Goal: Check status: Check status

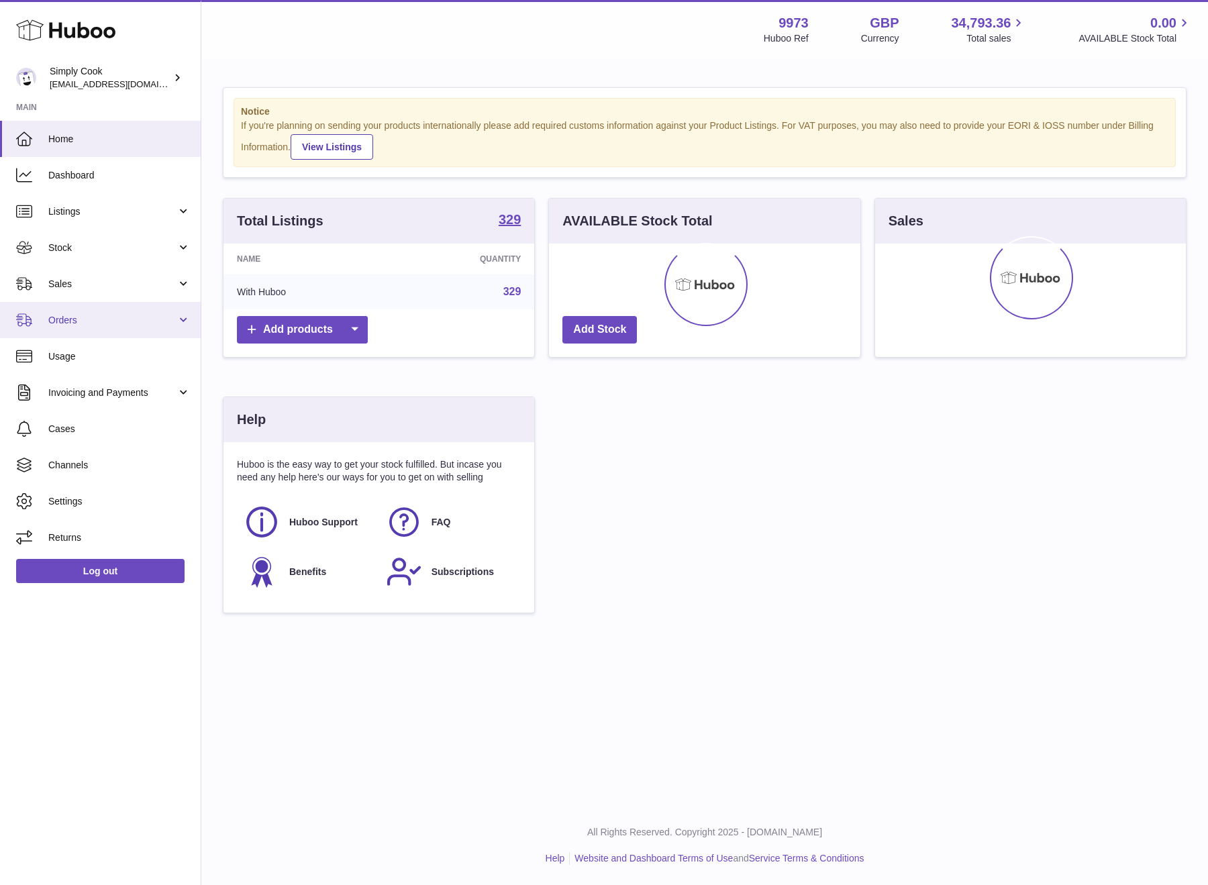
click at [113, 325] on span "Orders" at bounding box center [112, 320] width 128 height 13
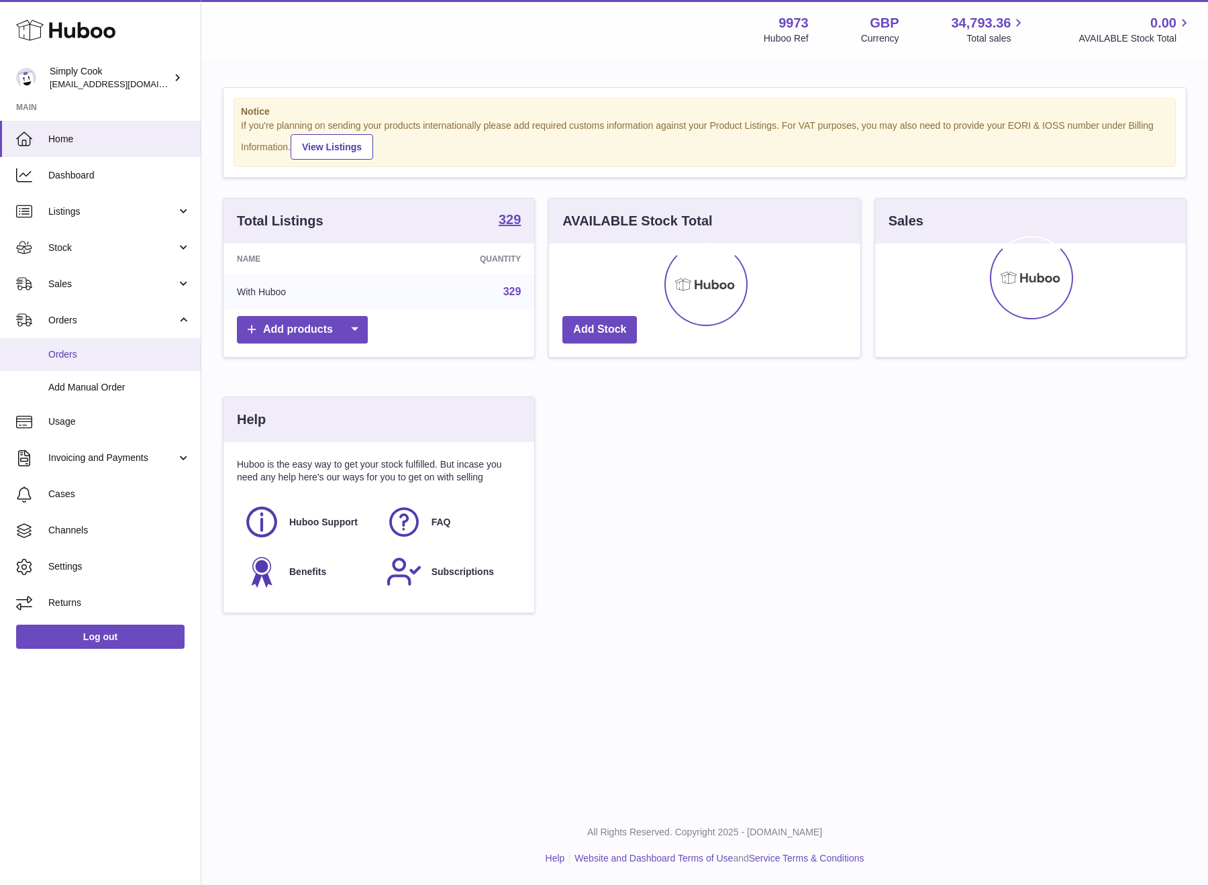
click at [92, 366] on link "Orders" at bounding box center [100, 354] width 201 height 33
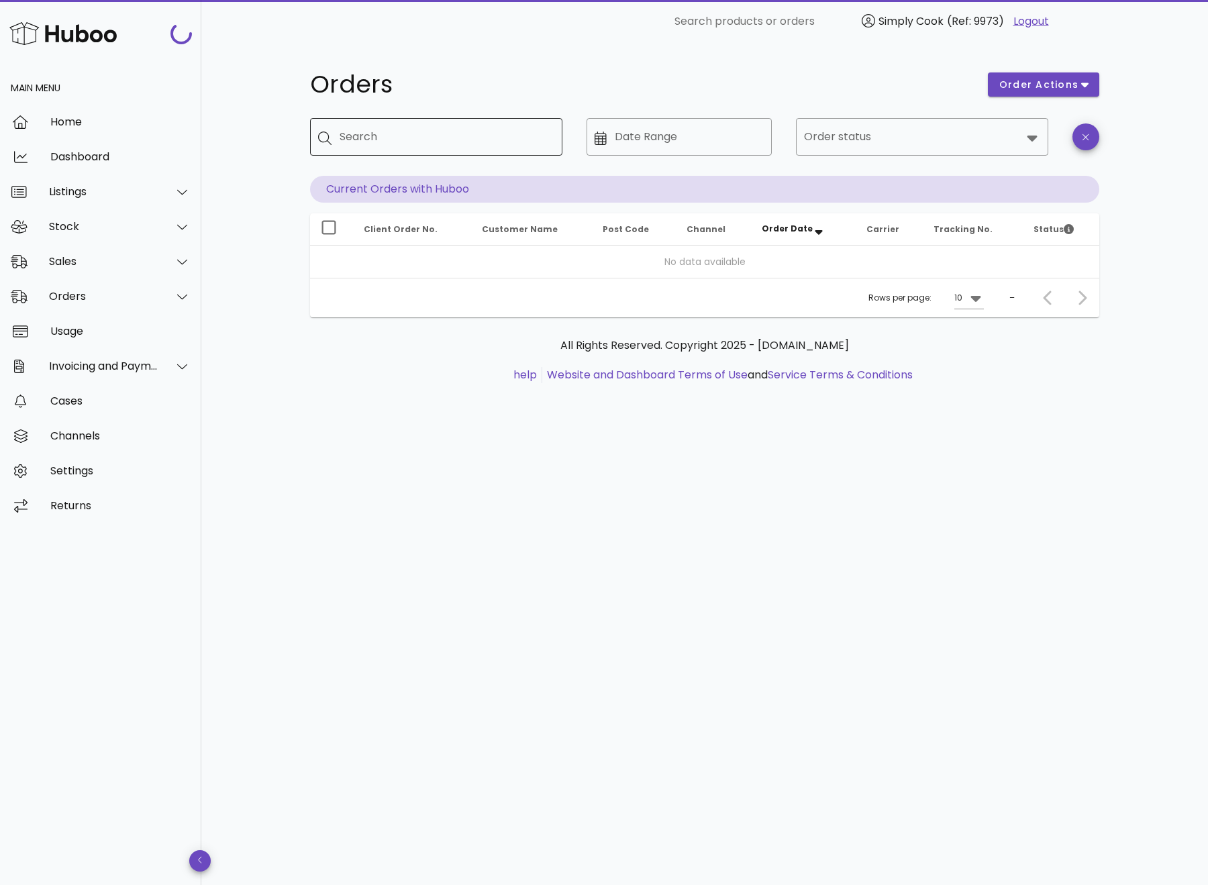
click at [427, 141] on input "Search" at bounding box center [446, 136] width 212 height 21
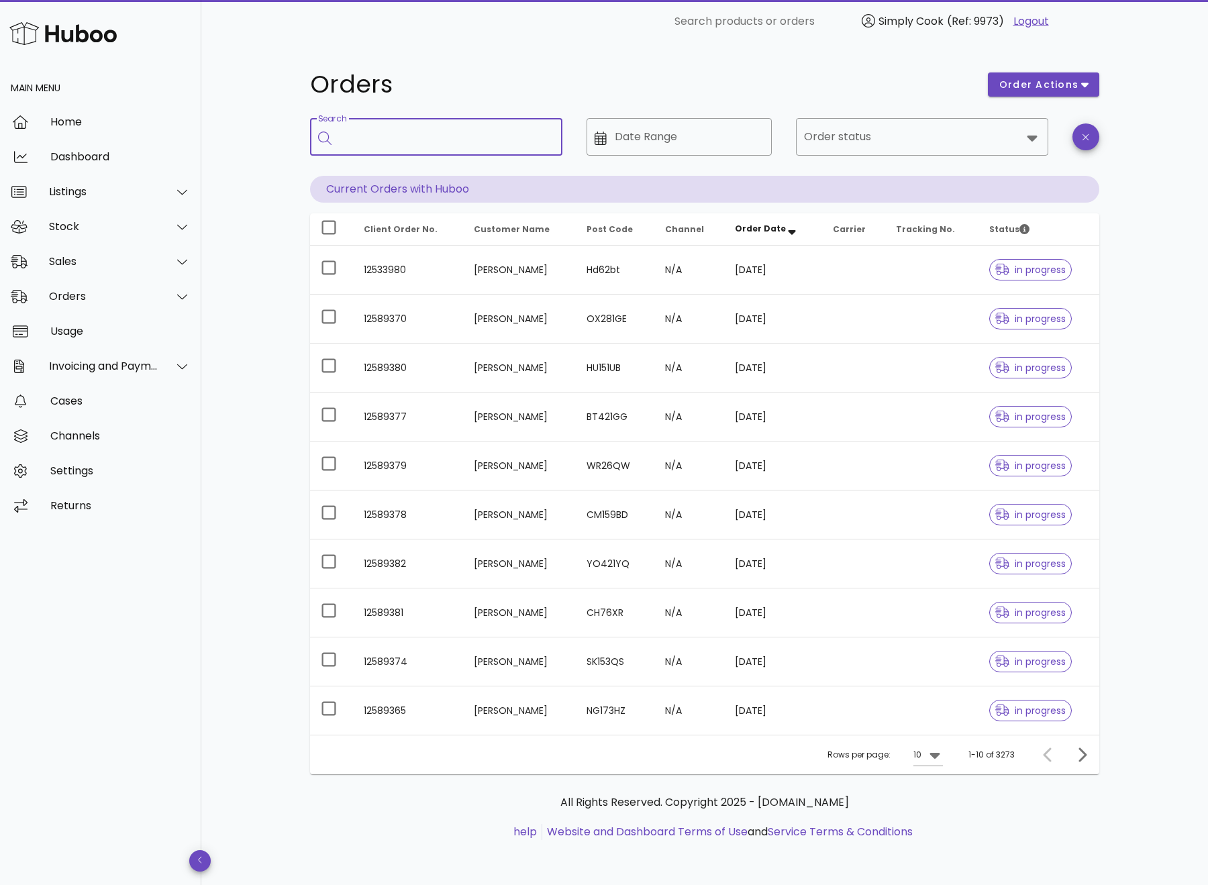
paste input "********"
type input "********"
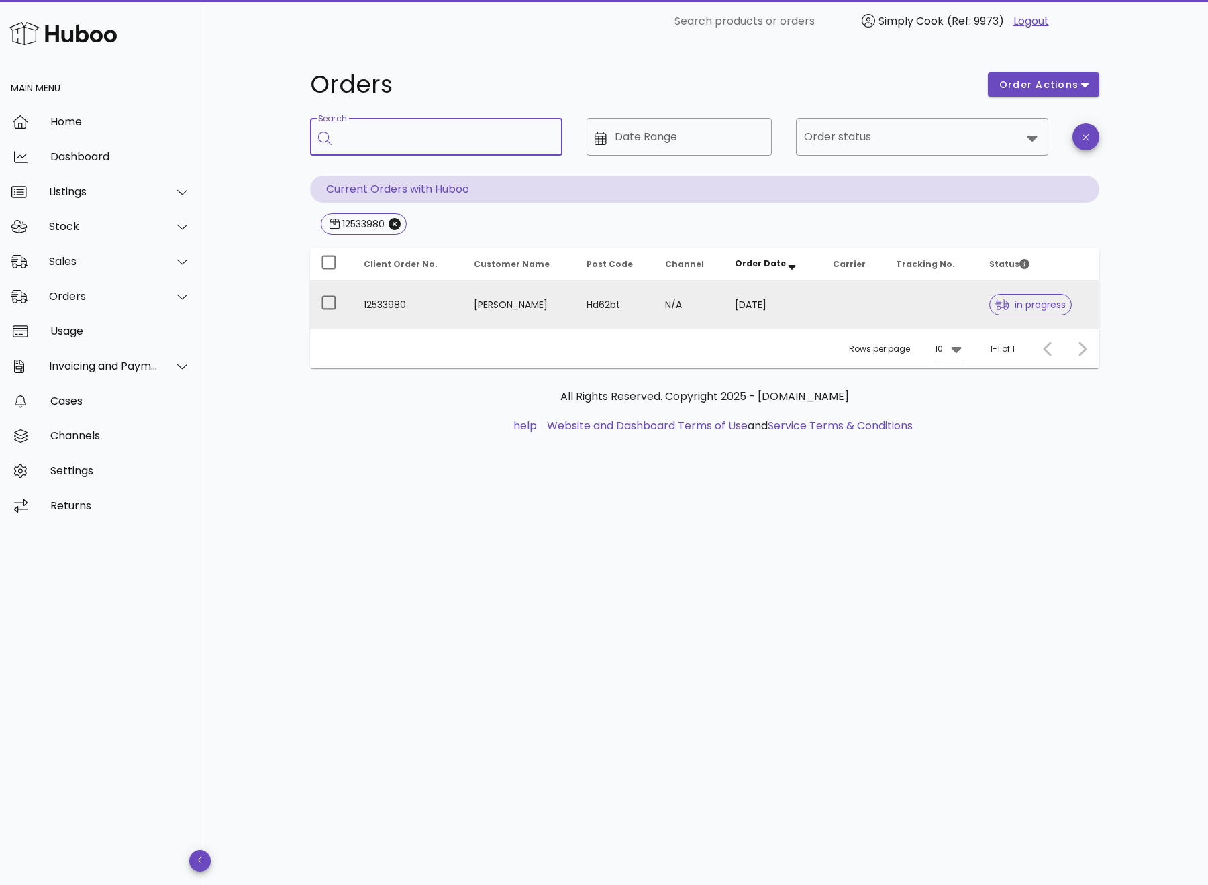
click at [517, 300] on td "Margaret Flaherty" at bounding box center [519, 305] width 113 height 48
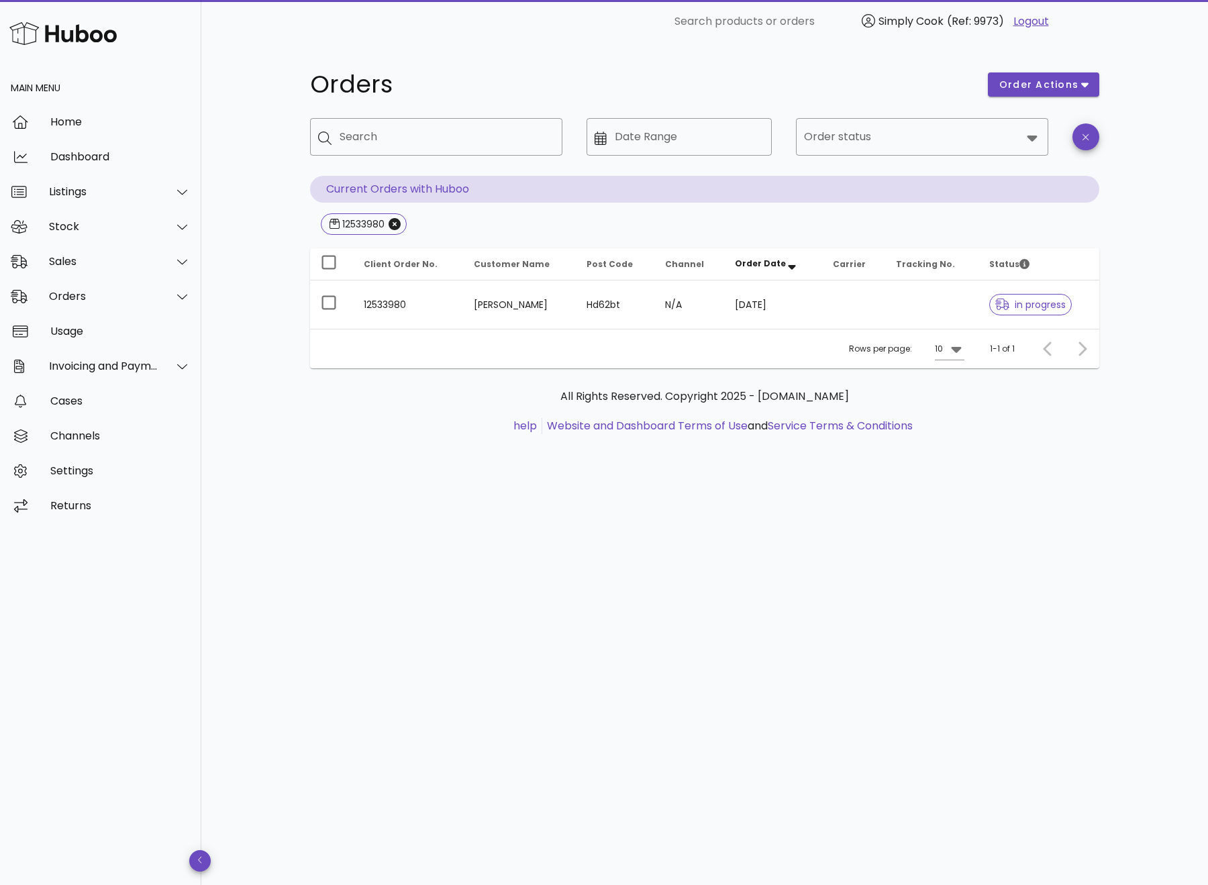
click at [244, 150] on div "Orders order actions ​ Search ​ Date Range ​ Order status Current Orders with H…" at bounding box center [704, 464] width 1007 height 842
click at [444, 146] on input "Search" at bounding box center [446, 136] width 212 height 21
paste input "********"
type input "********"
click at [500, 466] on div "All Rights Reserved. Copyright 2025 - huboo.co.uk help Website and Dashboard Te…" at bounding box center [704, 418] width 789 height 101
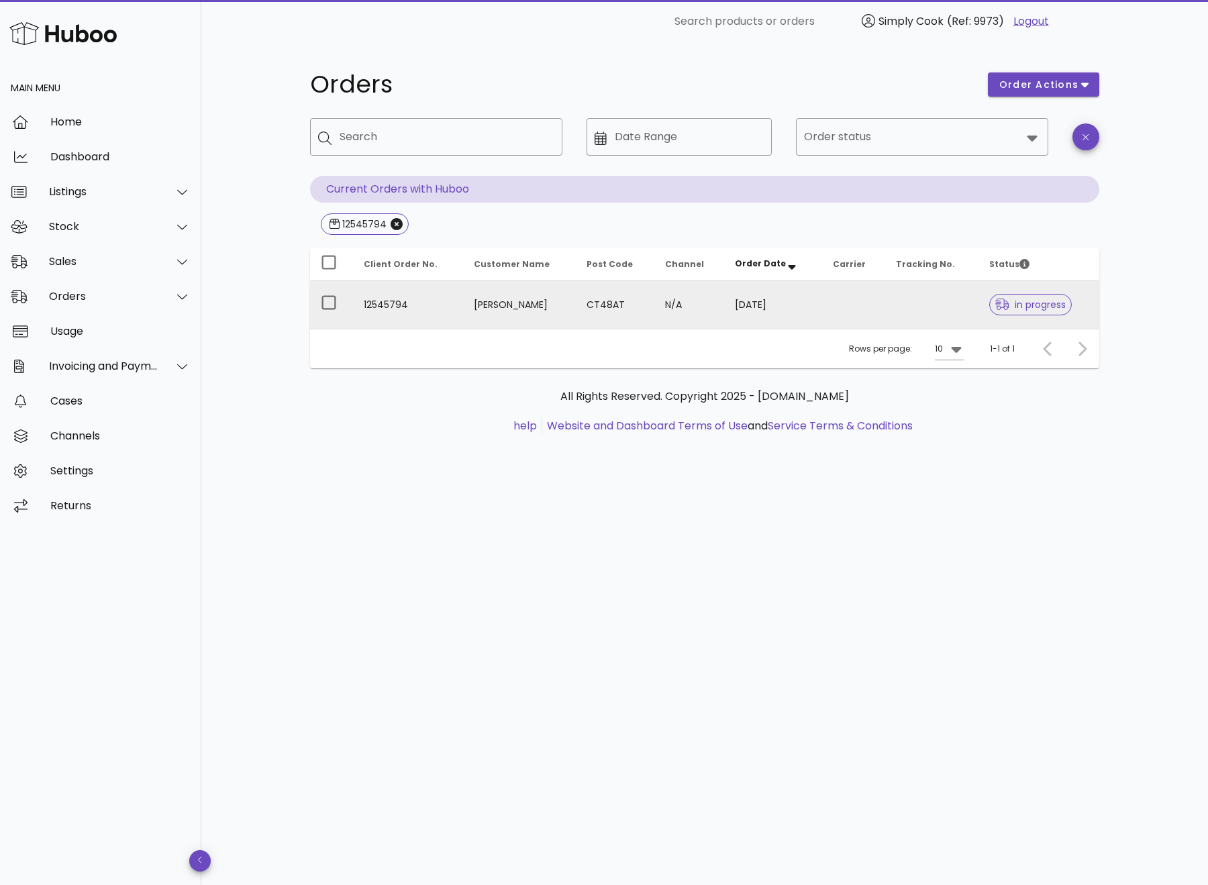
click at [656, 299] on td "N/A" at bounding box center [689, 305] width 70 height 48
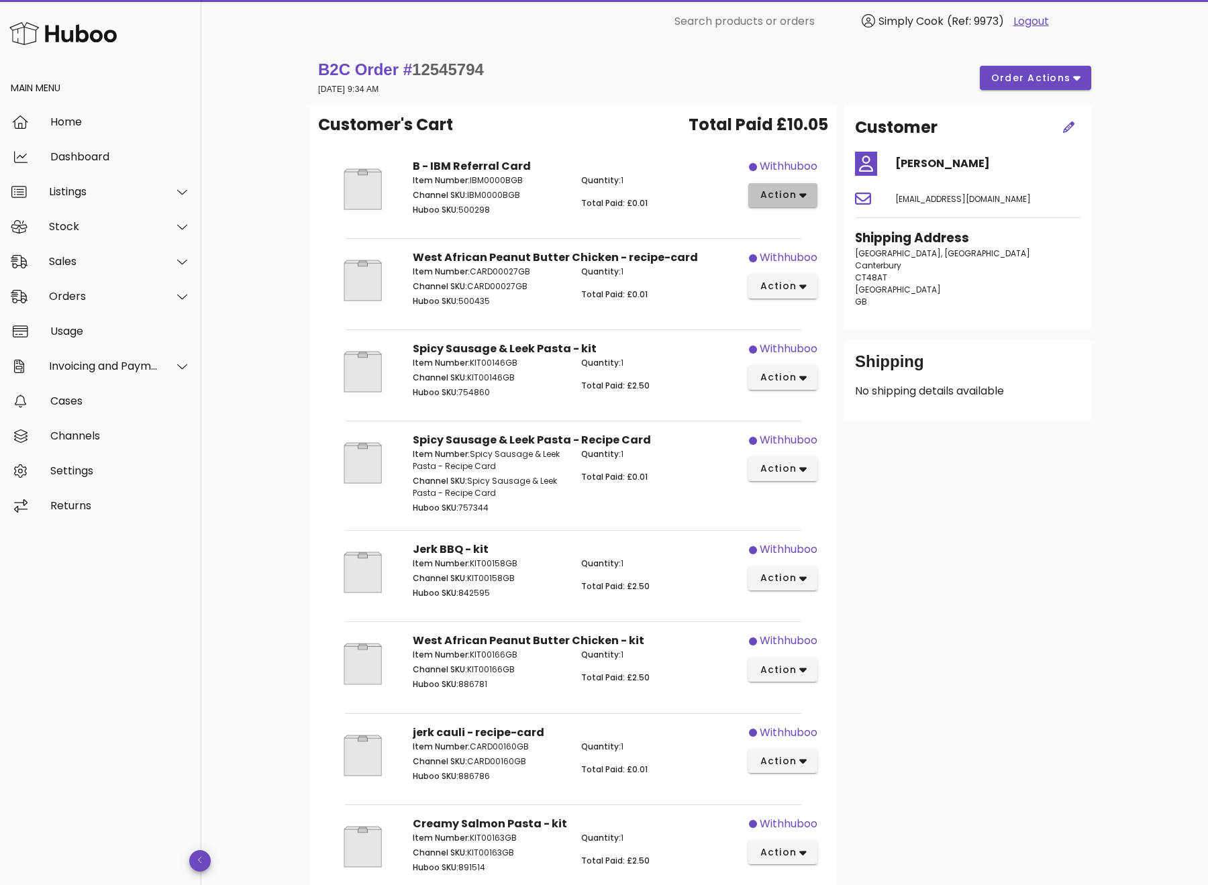
click at [787, 188] on span "action" at bounding box center [778, 195] width 38 height 14
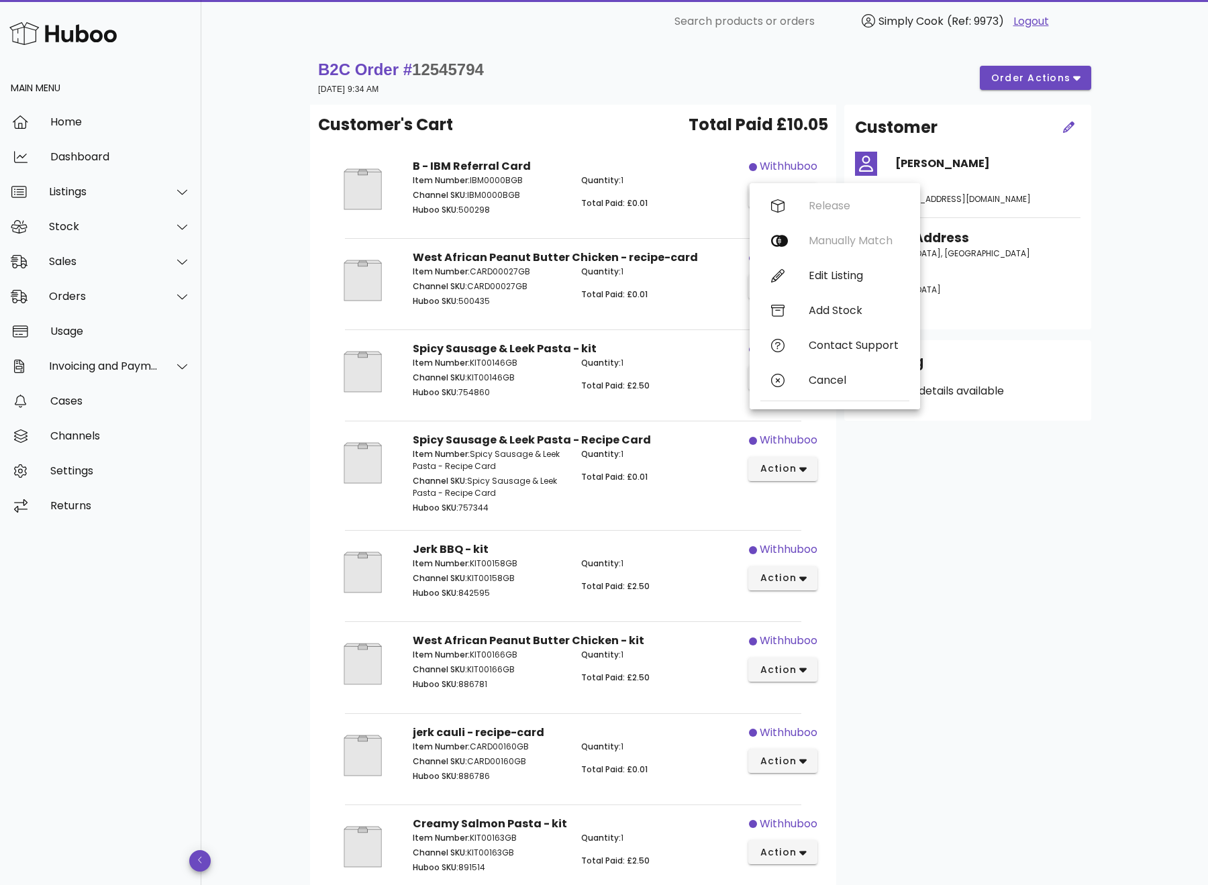
click at [1131, 294] on div "B2C Order # 12545794 19 August 2025 at 9:34 AM order actions Customer's Cart To…" at bounding box center [705, 574] width 854 height 1062
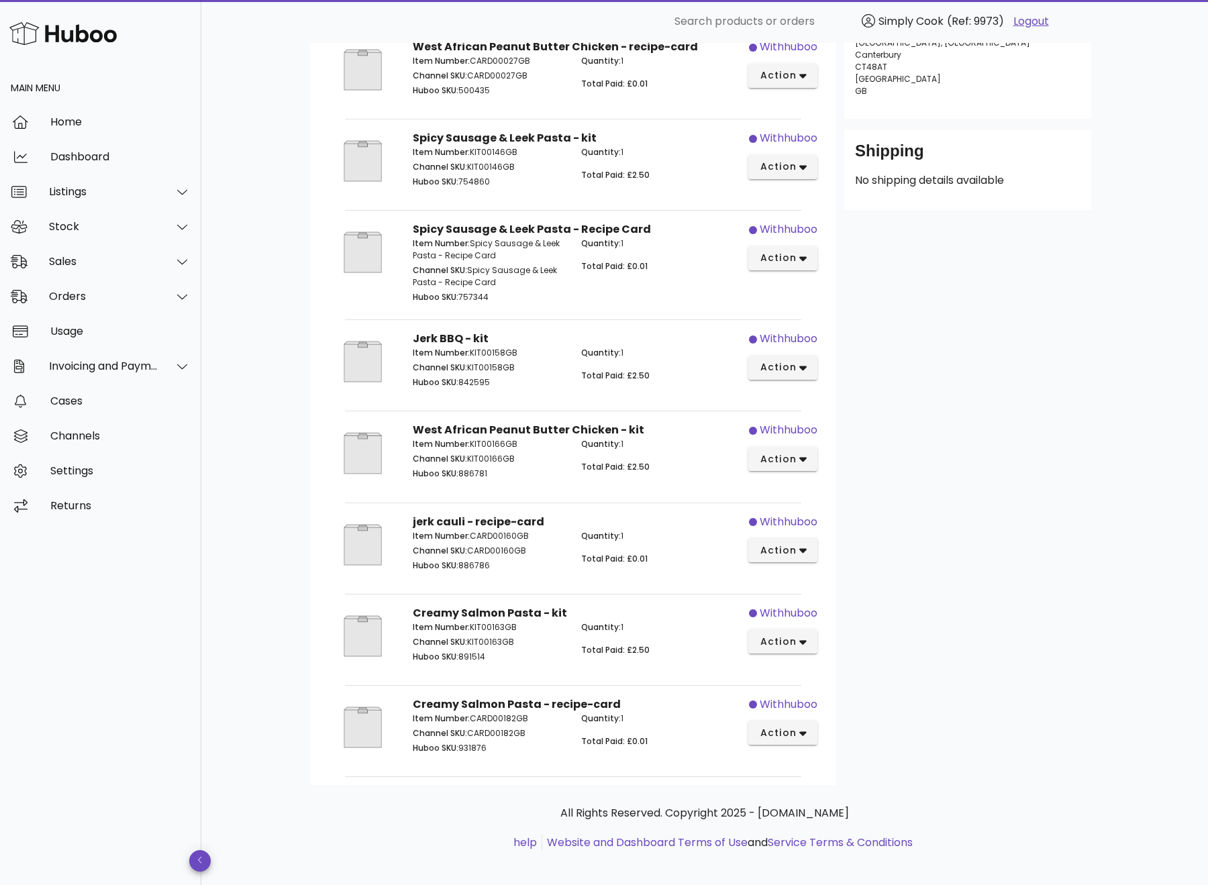
scroll to position [219, 0]
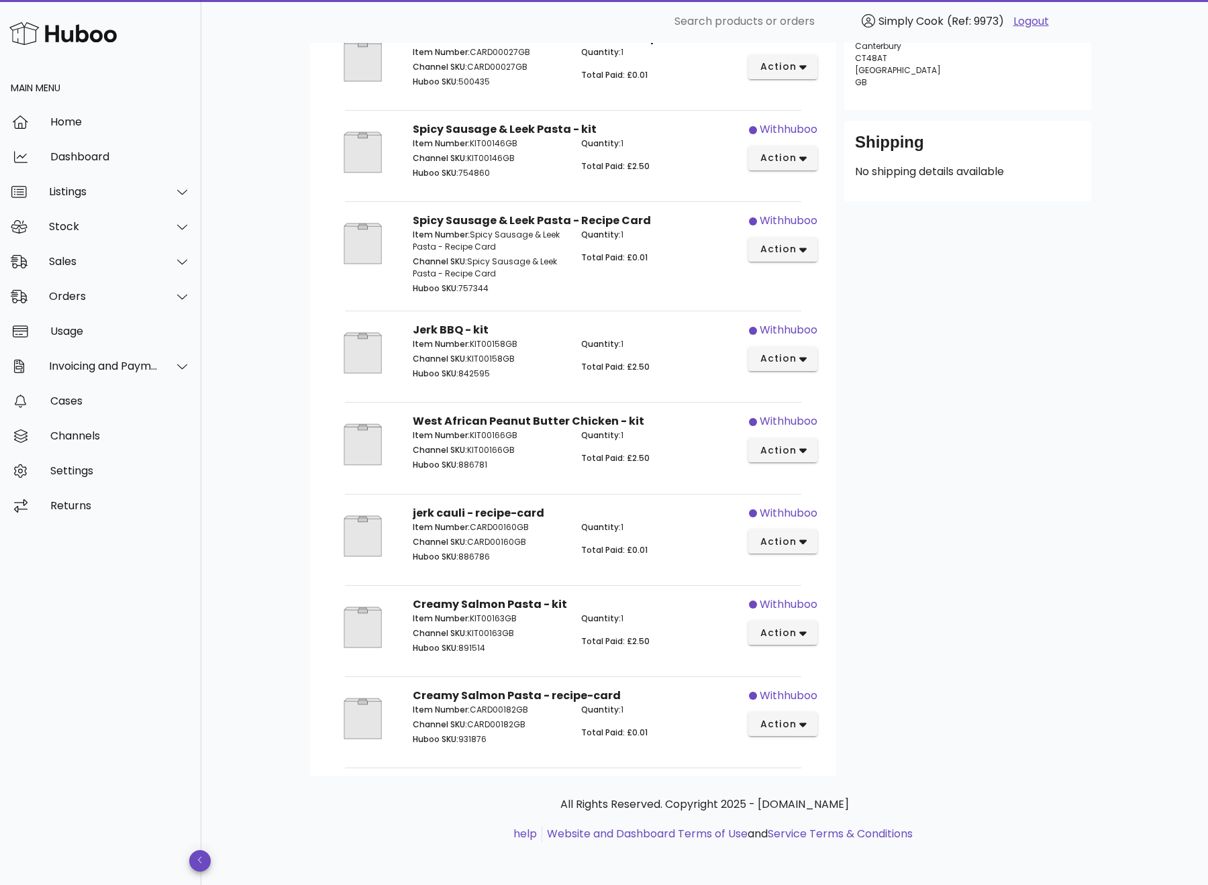
click at [1013, 523] on div "Customer sue bushell suebushell30@gmail.com Shipping Address Broad View, Bowerl…" at bounding box center [967, 330] width 263 height 891
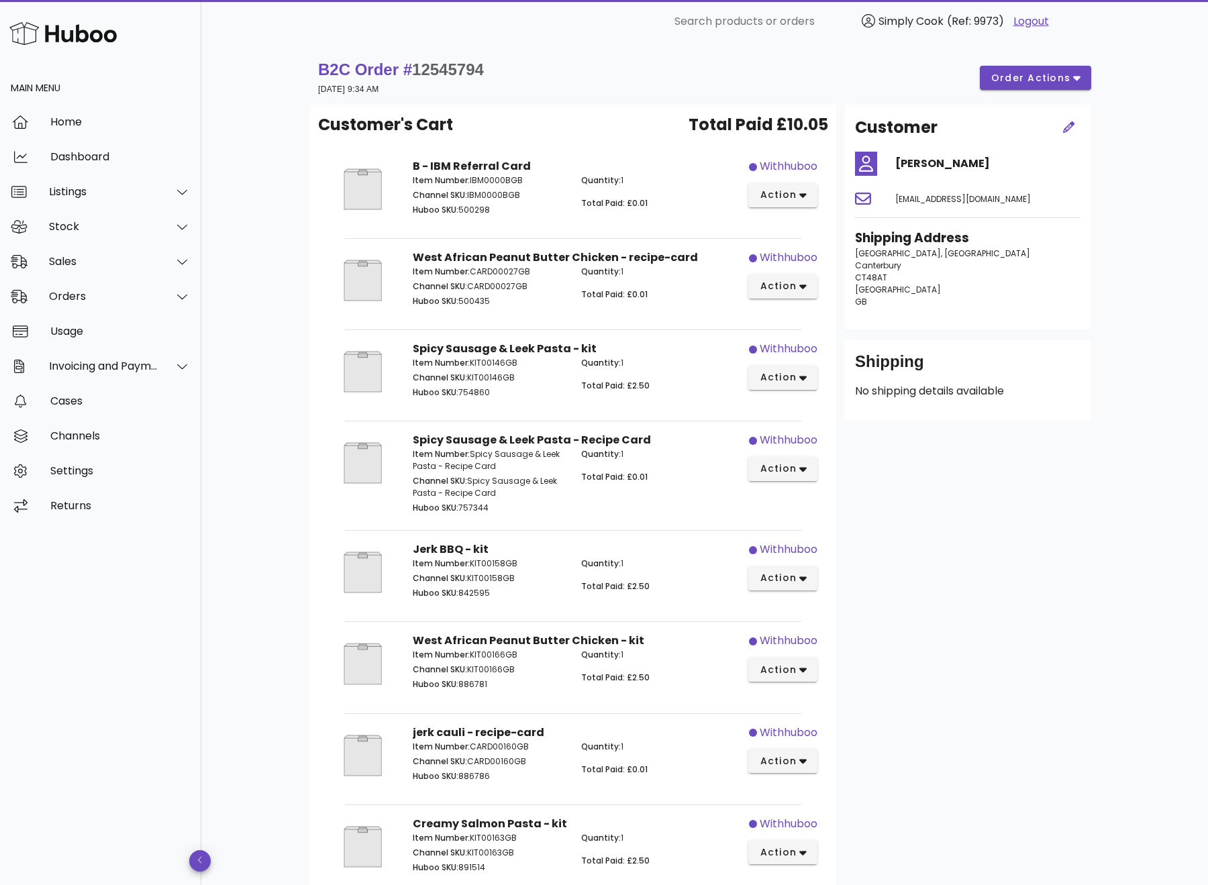
click at [279, 364] on div "B2C Order # 12545794 19 August 2025 at 9:34 AM order actions Customer's Cart To…" at bounding box center [705, 574] width 854 height 1062
click at [276, 240] on div "B2C Order # 12545794 19 August 2025 at 9:34 AM order actions Customer's Cart To…" at bounding box center [704, 574] width 1007 height 1062
click at [60, 112] on div "Home" at bounding box center [120, 121] width 140 height 29
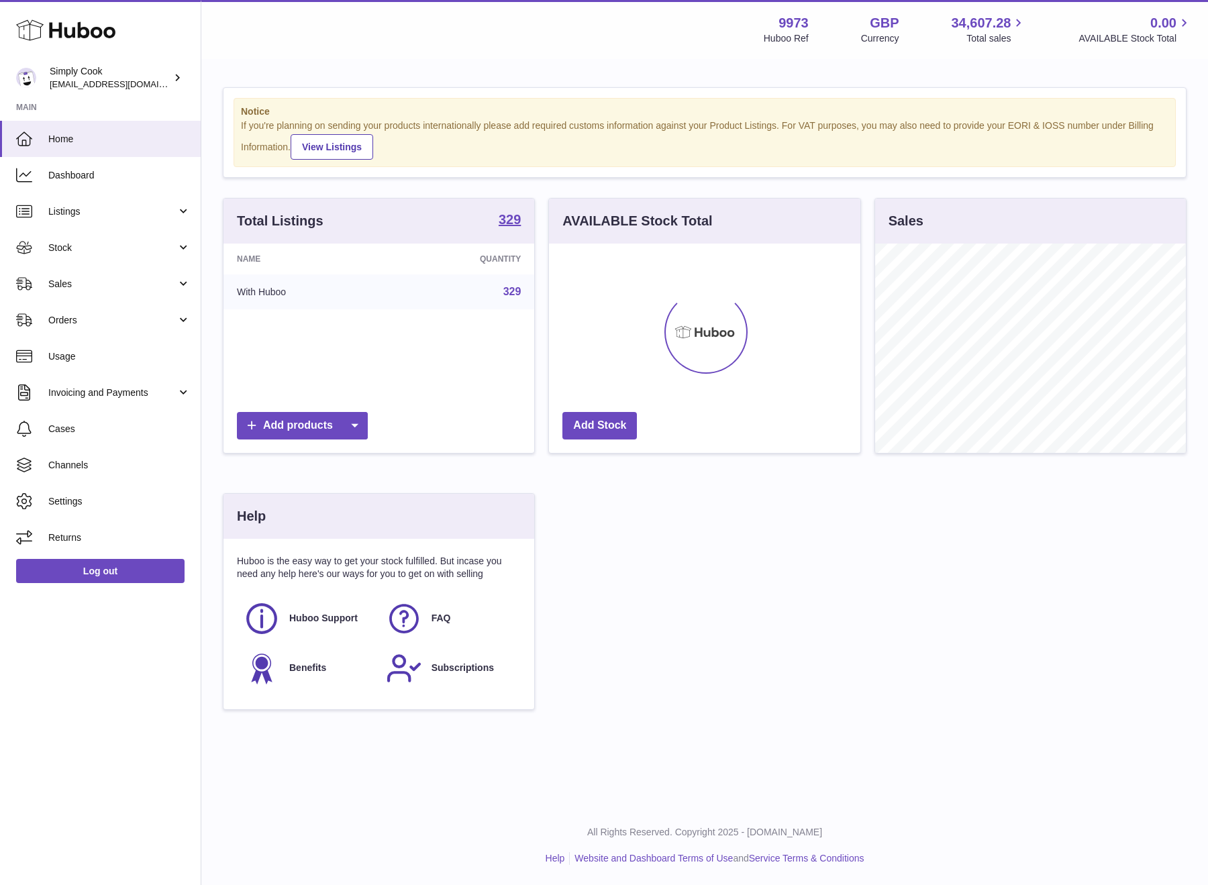
scroll to position [209, 311]
click at [548, 87] on div "Notice If you're planning on sending your products internationally please add r…" at bounding box center [705, 132] width 964 height 91
click at [638, 587] on div "Total Listings 329 Name Quantity With Huboo 329 Add products AVAILABLE Stock To…" at bounding box center [704, 460] width 977 height 525
click at [652, 679] on div "Total Listings 329 Name Quantity With Huboo 329 Add products AVAILABLE Stock To…" at bounding box center [704, 460] width 977 height 525
click at [664, 42] on div "Menu Huboo 9973 Huboo Ref GBP Currency 34,607.28 Total sales 0.00 AVAILABLE Sto…" at bounding box center [704, 29] width 974 height 31
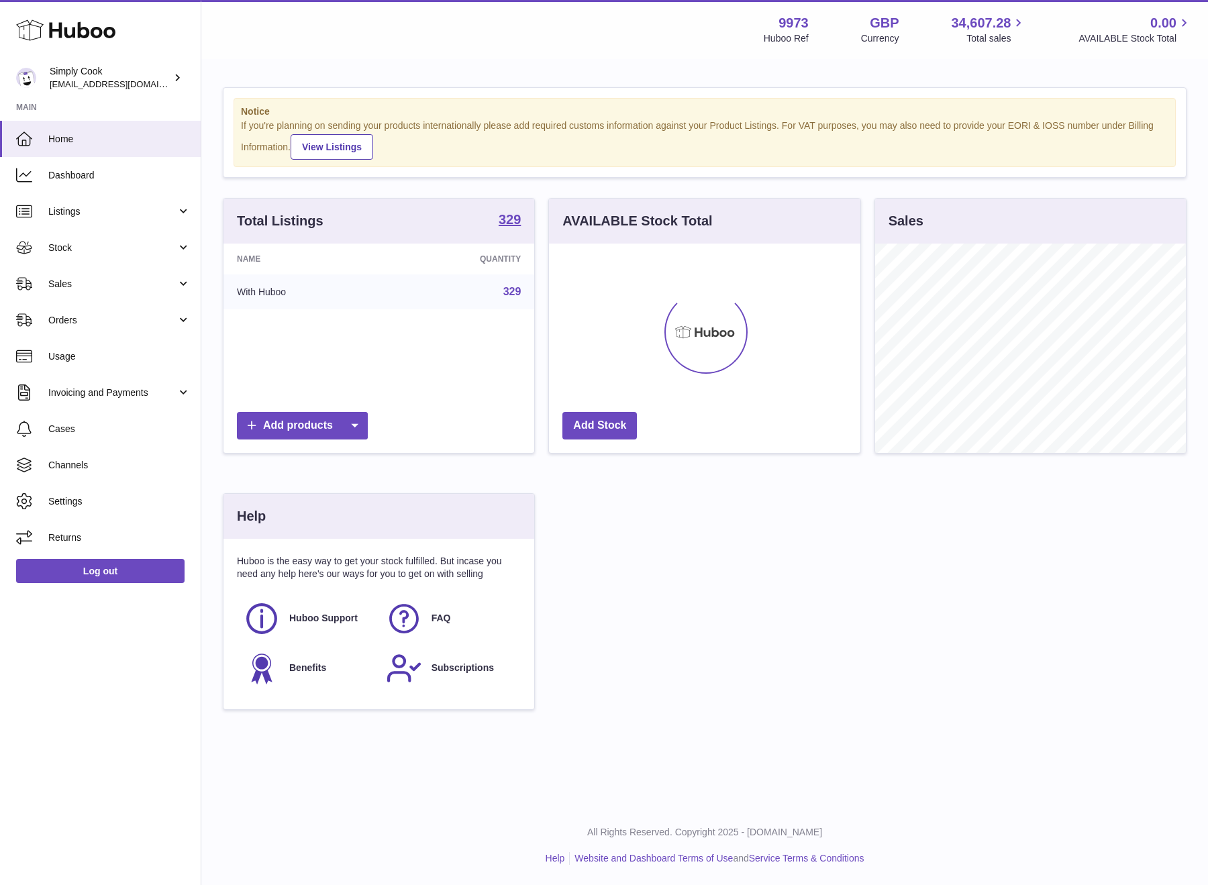
click at [730, 638] on div "Total Listings 329 Name Quantity With Huboo 329 Add products AVAILABLE Stock To…" at bounding box center [704, 460] width 977 height 525
